Goal: Task Accomplishment & Management: Manage account settings

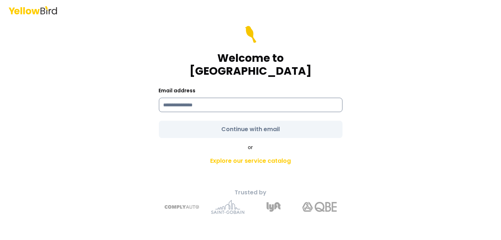
click at [210, 98] on input at bounding box center [251, 105] width 184 height 14
type input "**********"
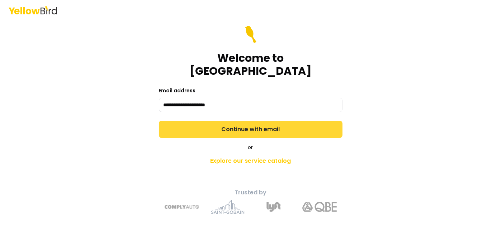
click at [222, 121] on button "Continue with email" at bounding box center [251, 129] width 184 height 17
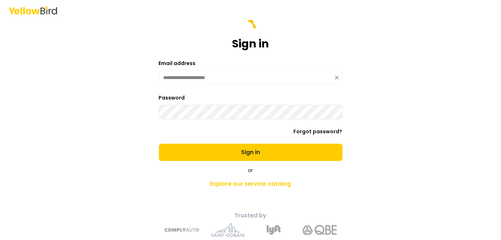
click at [398, 160] on div "**********" at bounding box center [250, 120] width 501 height 240
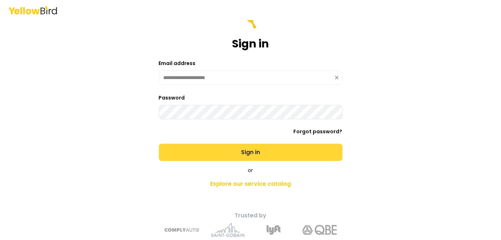
click at [276, 156] on button "Sign in" at bounding box center [251, 152] width 184 height 17
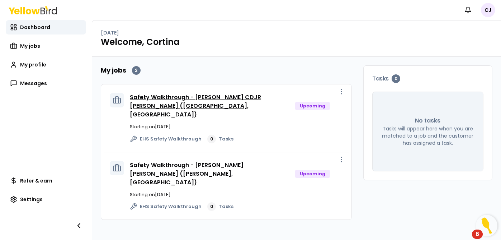
click at [231, 97] on link "Safety Walkthrough - [PERSON_NAME] CDJR [PERSON_NAME] ([GEOGRAPHIC_DATA], [GEOG…" at bounding box center [195, 105] width 131 height 25
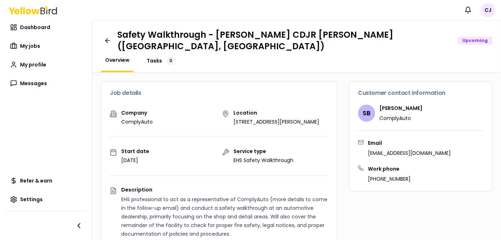
click at [159, 57] on span "Tasks" at bounding box center [154, 60] width 15 height 7
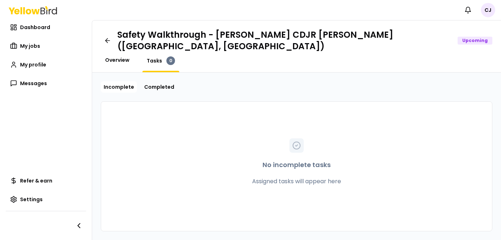
click at [121, 56] on span "Overview" at bounding box center [117, 59] width 24 height 7
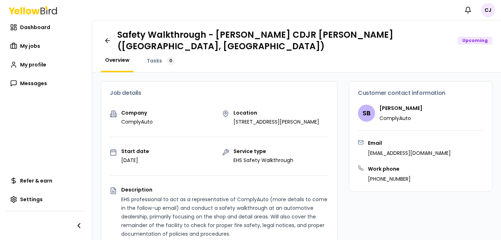
click at [394, 114] on p "ComplyAuto" at bounding box center [401, 117] width 43 height 7
click at [388, 104] on h4 "Stanley Blair" at bounding box center [401, 107] width 43 height 7
drag, startPoint x: 326, startPoint y: 114, endPoint x: 231, endPoint y: 109, distance: 94.9
drag, startPoint x: 231, startPoint y: 109, endPoint x: 248, endPoint y: 114, distance: 17.6
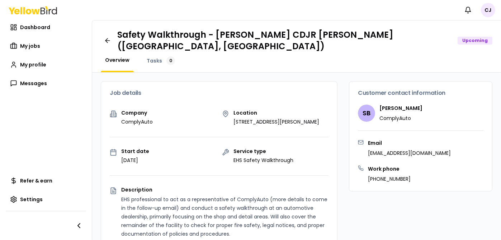
copy p "523 US Hwy 271S, Gilmer, TX 75644"
click at [25, 27] on span "Dashboard" at bounding box center [35, 27] width 30 height 7
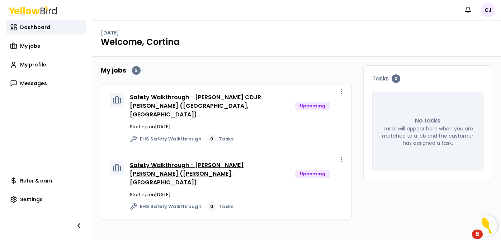
click at [240, 161] on link "Safety Walkthrough - [PERSON_NAME] [PERSON_NAME] ([PERSON_NAME], [GEOGRAPHIC_DA…" at bounding box center [187, 173] width 114 height 25
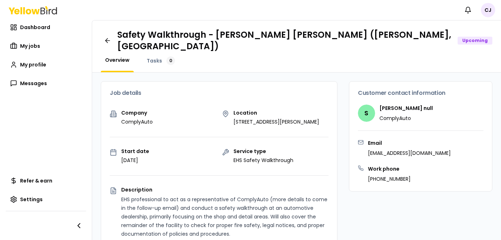
drag, startPoint x: 249, startPoint y: 123, endPoint x: 230, endPoint y: 112, distance: 21.4
click at [234, 118] on p "622 US Highway 271 N, Gilmer, TX 75644" at bounding box center [277, 121] width 86 height 7
drag, startPoint x: 230, startPoint y: 112, endPoint x: 237, endPoint y: 117, distance: 8.9
drag, startPoint x: 237, startPoint y: 117, endPoint x: 284, endPoint y: 79, distance: 59.9
click at [284, 81] on div "Job details" at bounding box center [219, 92] width 236 height 23
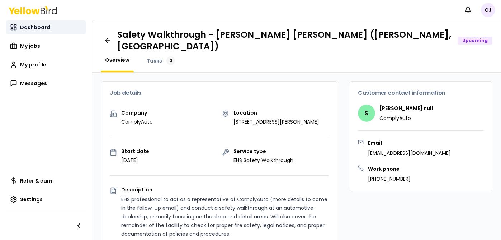
click at [29, 25] on span "Dashboard" at bounding box center [35, 27] width 30 height 7
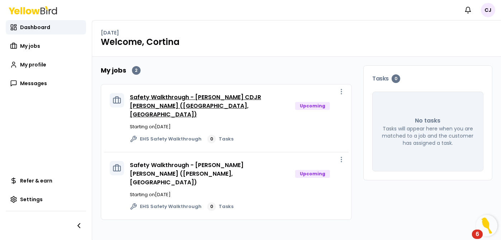
click at [229, 99] on link "Safety Walkthrough - [PERSON_NAME] CDJR [PERSON_NAME] ([GEOGRAPHIC_DATA], [GEOG…" at bounding box center [195, 105] width 131 height 25
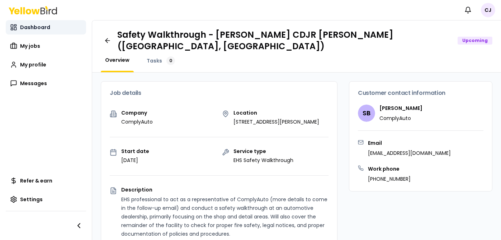
click at [33, 24] on span "Dashboard" at bounding box center [35, 27] width 30 height 7
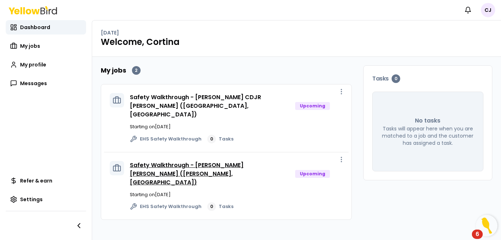
click at [156, 161] on link "Safety Walkthrough - [PERSON_NAME] [PERSON_NAME] ([PERSON_NAME], [GEOGRAPHIC_DA…" at bounding box center [187, 173] width 114 height 25
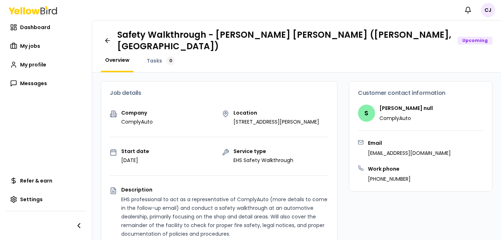
click at [417, 104] on div "S Stanley null ComplyAuto" at bounding box center [421, 112] width 126 height 17
drag, startPoint x: 417, startPoint y: 100, endPoint x: 390, endPoint y: 97, distance: 27.1
click at [390, 104] on div "S Stanley null ComplyAuto" at bounding box center [421, 112] width 126 height 17
copy h4 "Stanley null"
click at [253, 122] on p "622 US Highway 271 N, Gilmer, TX 75644" at bounding box center [277, 121] width 86 height 7
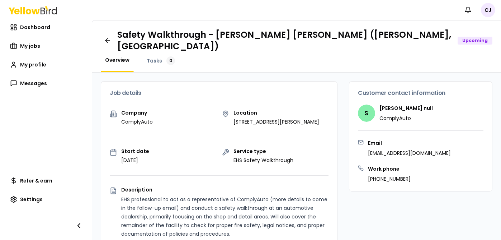
drag, startPoint x: 253, startPoint y: 122, endPoint x: 228, endPoint y: 110, distance: 27.8
click at [228, 110] on div "Location 622 US Highway 271 N, Gilmer, TX 75644" at bounding box center [275, 117] width 107 height 15
drag, startPoint x: 228, startPoint y: 110, endPoint x: 239, endPoint y: 115, distance: 12.4
copy p "622 US Highway 271 N, Gilmer, TX 75644"
click at [434, 165] on div "Work phone 903-843-2521" at bounding box center [421, 173] width 126 height 17
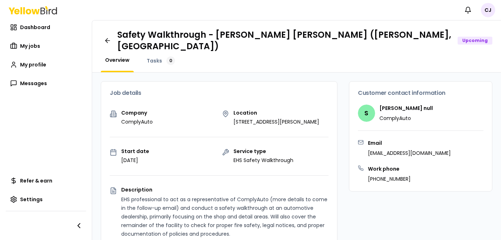
drag, startPoint x: 454, startPoint y: 143, endPoint x: 427, endPoint y: 137, distance: 28.2
click at [427, 139] on div "Email complyautojobs@goyellowbird.com" at bounding box center [421, 147] width 126 height 17
drag, startPoint x: 427, startPoint y: 137, endPoint x: 413, endPoint y: 142, distance: 14.0
copy div "complyautojobs@goyellowbird.com"
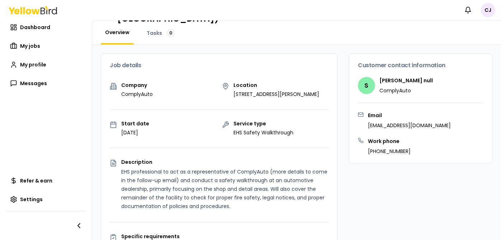
scroll to position [0, 0]
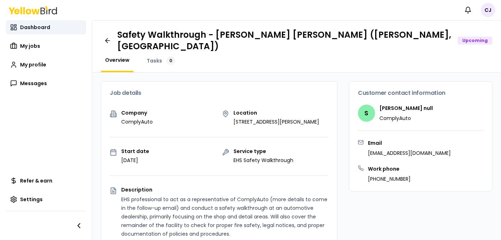
click at [41, 26] on span "Dashboard" at bounding box center [35, 27] width 30 height 7
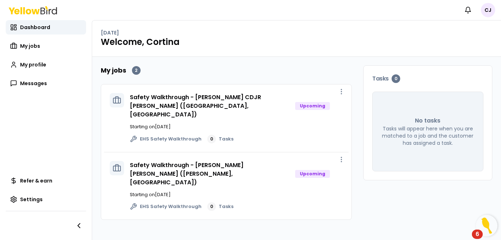
click at [477, 235] on div "6" at bounding box center [478, 238] width 4 height 9
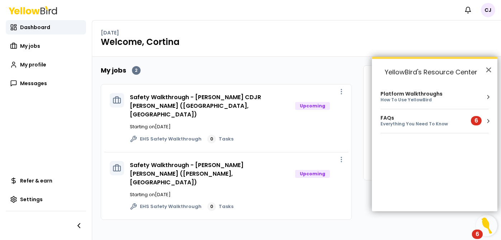
click at [440, 127] on li "FAQs Everything You Need To Know 6" at bounding box center [435, 121] width 108 height 24
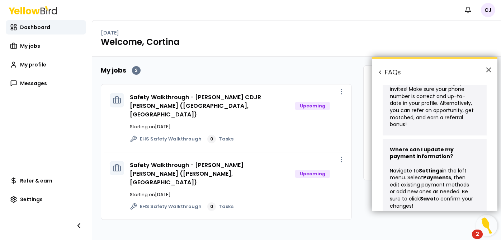
scroll to position [215, 0]
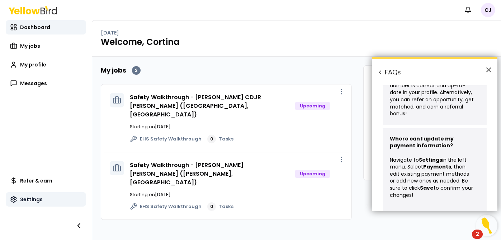
click at [34, 198] on span "Settings" at bounding box center [31, 199] width 23 height 7
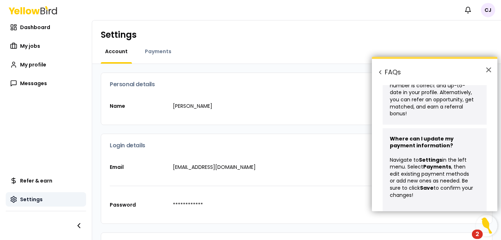
click at [34, 198] on span "Settings" at bounding box center [31, 199] width 23 height 7
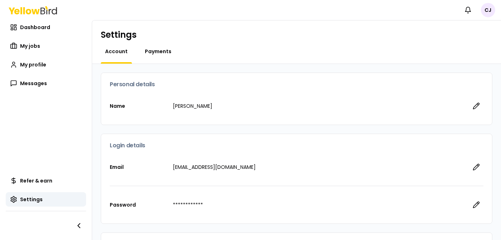
click at [165, 51] on span "Payments" at bounding box center [158, 51] width 27 height 7
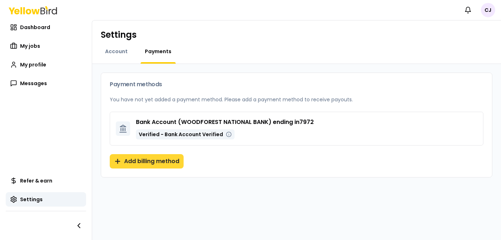
click at [155, 161] on button "Add billing method" at bounding box center [147, 161] width 74 height 14
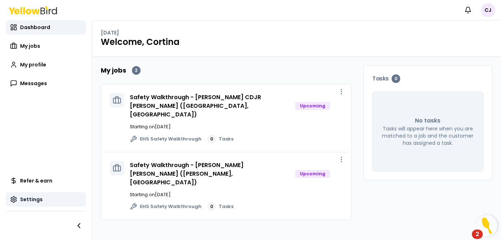
click at [31, 202] on span "Settings" at bounding box center [31, 199] width 23 height 7
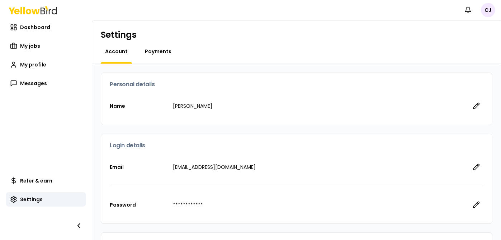
click at [167, 52] on span "Payments" at bounding box center [158, 51] width 27 height 7
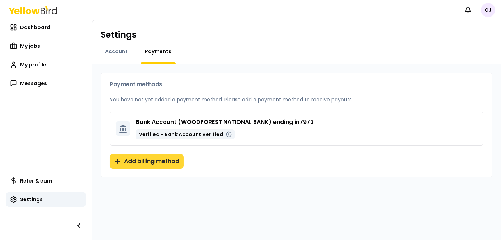
click at [144, 161] on button "Add billing method" at bounding box center [147, 161] width 74 height 14
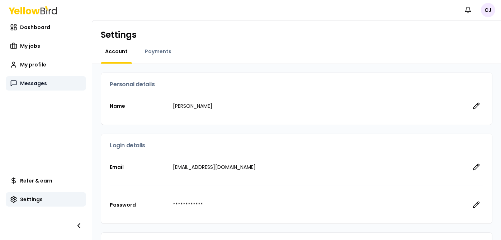
click at [34, 81] on span "Messages" at bounding box center [33, 83] width 27 height 7
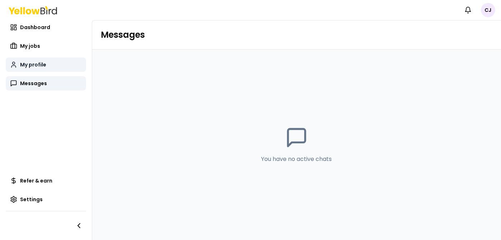
click at [37, 61] on span "My profile" at bounding box center [33, 64] width 26 height 7
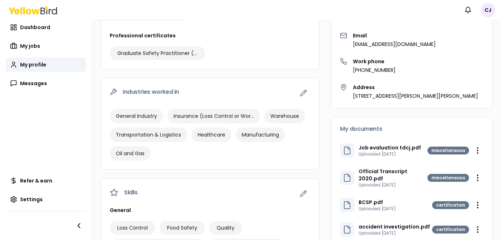
scroll to position [9, 0]
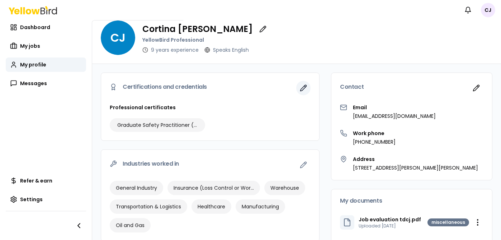
click at [300, 88] on icon "button" at bounding box center [303, 87] width 7 height 7
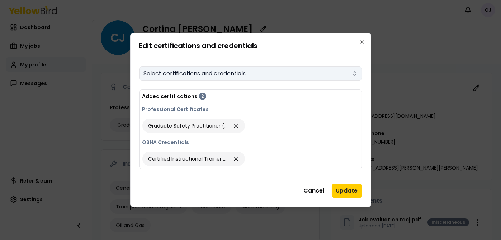
click at [328, 72] on button "Select certifications and credentials" at bounding box center [250, 73] width 223 height 14
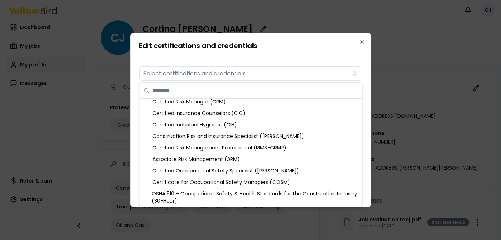
scroll to position [246, 0]
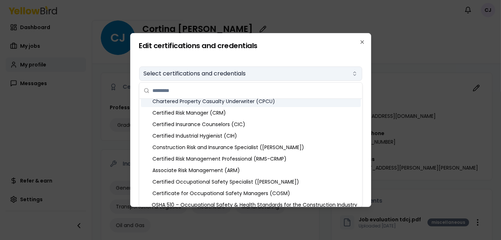
click at [262, 74] on button "Select certifications and credentials" at bounding box center [250, 73] width 223 height 14
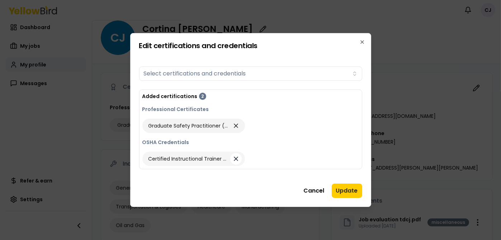
click at [237, 158] on icon "button" at bounding box center [236, 159] width 4 height 4
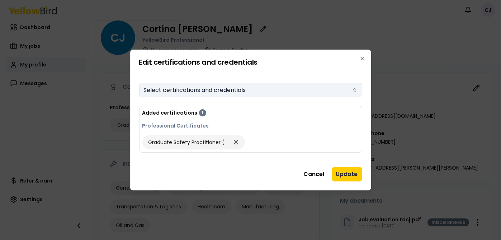
click at [234, 92] on button "Select certifications and credentials" at bounding box center [250, 90] width 223 height 14
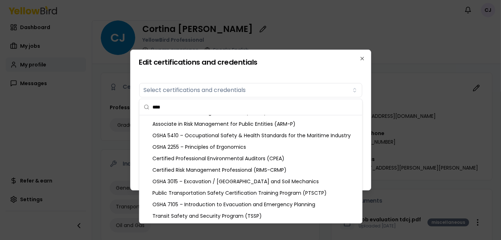
scroll to position [0, 0]
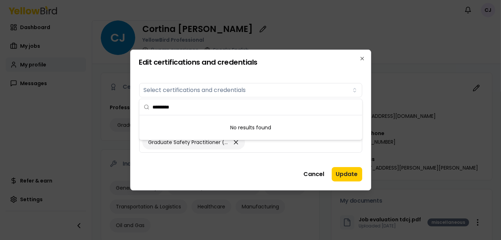
type input "**********"
click at [314, 177] on button "Cancel" at bounding box center [314, 174] width 29 height 14
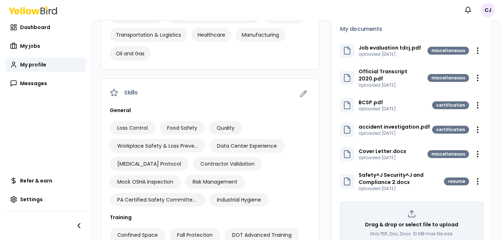
scroll to position [188, 0]
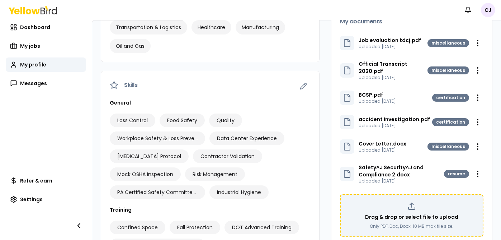
click at [409, 207] on icon at bounding box center [412, 208] width 6 height 2
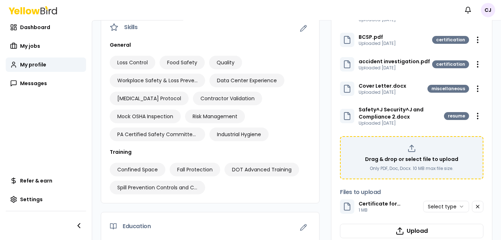
scroll to position [259, 0]
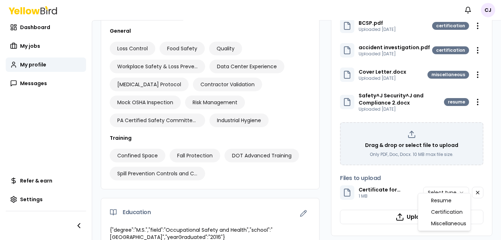
click at [452, 184] on html "Notifications CJ Dashboard My jobs My profile Messages Refer & earn Settings [P…" at bounding box center [250, 120] width 501 height 240
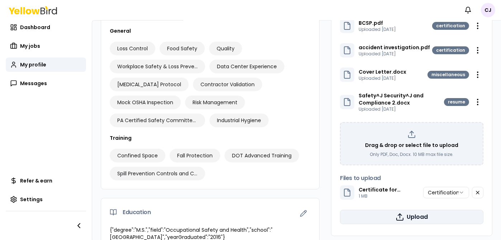
click at [427, 210] on button "Upload" at bounding box center [412, 217] width 144 height 14
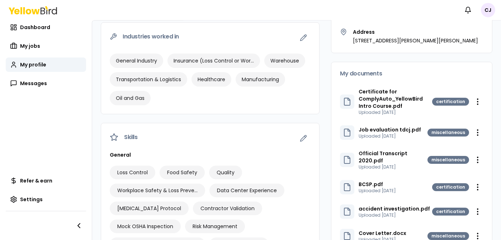
scroll to position [44, 0]
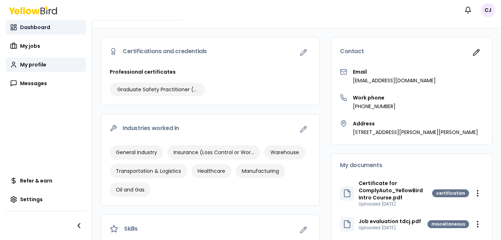
click at [33, 25] on span "Dashboard" at bounding box center [35, 27] width 30 height 7
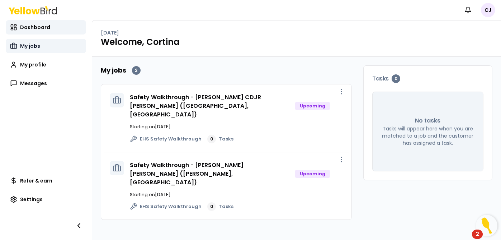
click at [42, 47] on link "My jobs" at bounding box center [46, 46] width 80 height 14
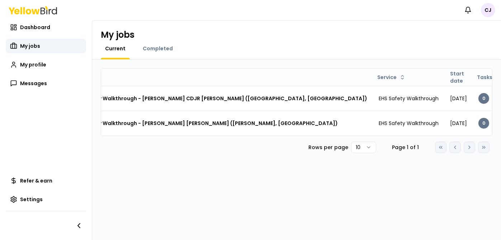
scroll to position [0, 42]
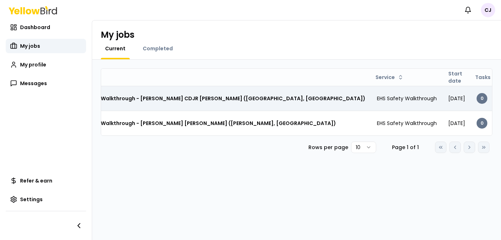
click at [481, 99] on html "Notifications CJ Dashboard My jobs My profile Messages Refer & earn Settings My…" at bounding box center [250, 120] width 501 height 240
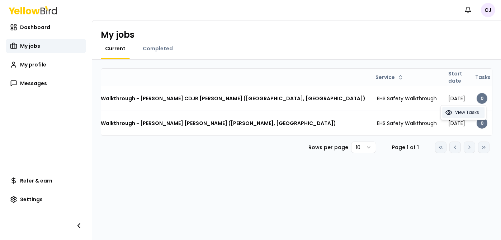
click at [470, 114] on span "View Tasks" at bounding box center [467, 112] width 24 height 6
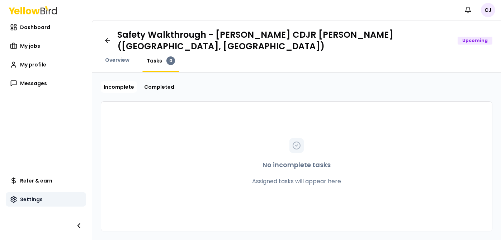
click at [31, 201] on span "Settings" at bounding box center [31, 199] width 23 height 7
